Goal: Task Accomplishment & Management: Manage account settings

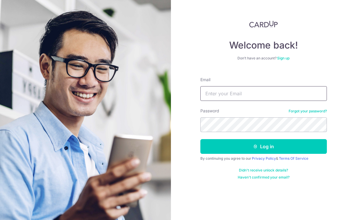
click at [251, 95] on input "Email" at bounding box center [264, 93] width 127 height 15
type input "[EMAIL_ADDRESS][DOMAIN_NAME]"
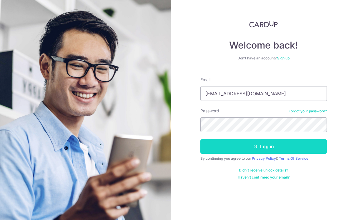
click at [283, 142] on button "Log in" at bounding box center [264, 146] width 127 height 15
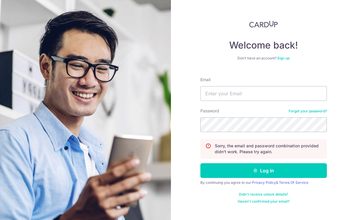
click at [318, 113] on link "Forgot your password?" at bounding box center [308, 111] width 38 height 5
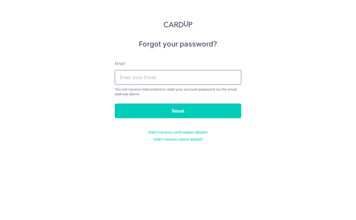
click at [205, 80] on input "text" at bounding box center [178, 77] width 127 height 15
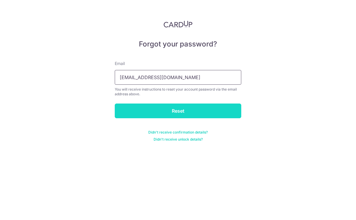
type input "[EMAIL_ADDRESS][DOMAIN_NAME]"
click at [202, 118] on input "Reset" at bounding box center [178, 111] width 127 height 15
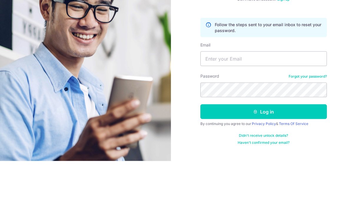
scroll to position [29, 0]
